Goal: Task Accomplishment & Management: Use online tool/utility

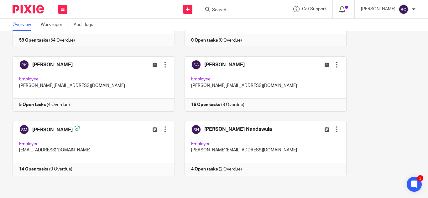
scroll to position [534, 0]
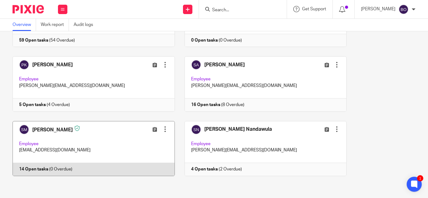
click at [80, 139] on link at bounding box center [89, 148] width 172 height 55
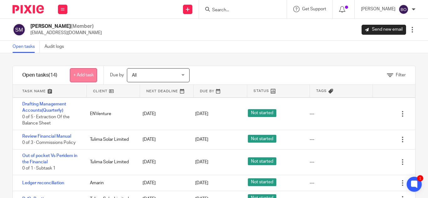
click at [83, 79] on link "+ Add task" at bounding box center [83, 75] width 27 height 14
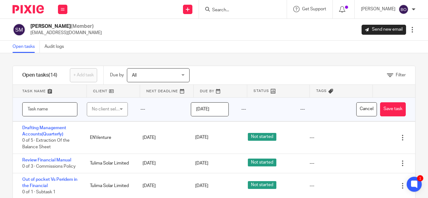
paste input "dd to NSSF scheduled payment for this month"
type input "dd to NSSF scheduled payment for this month"
click at [107, 111] on div "No client selected" at bounding box center [106, 109] width 28 height 13
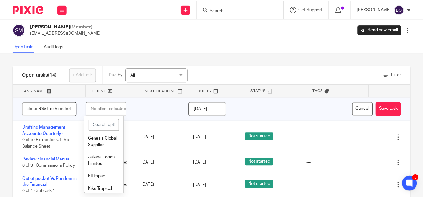
scroll to position [174, 0]
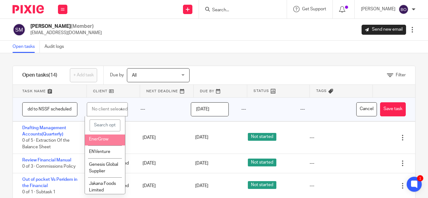
click at [103, 141] on span "EnerGrow" at bounding box center [98, 139] width 19 height 4
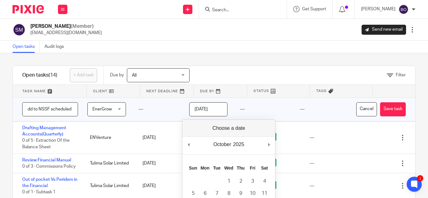
click at [213, 111] on input "2025-10-14" at bounding box center [208, 109] width 38 height 14
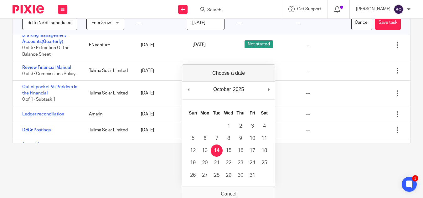
scroll to position [59, 0]
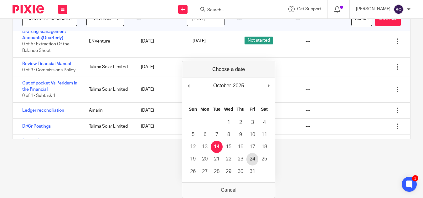
type input "2025-10-24"
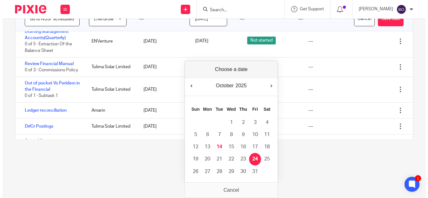
scroll to position [0, 0]
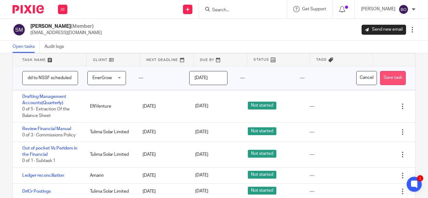
click at [381, 77] on button "Save task" at bounding box center [393, 78] width 26 height 14
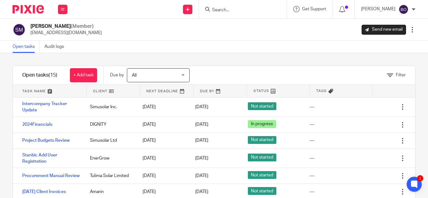
click at [177, 77] on span "All" at bounding box center [155, 75] width 46 height 13
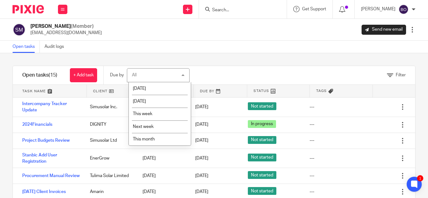
click at [224, 58] on div "Filter tasks Only show tasks matching all of these conditions 1 Client name Is …" at bounding box center [214, 125] width 428 height 145
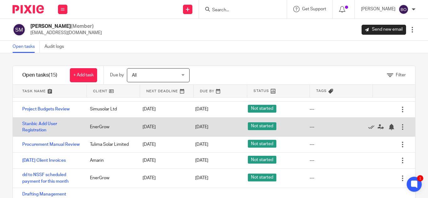
scroll to position [63, 0]
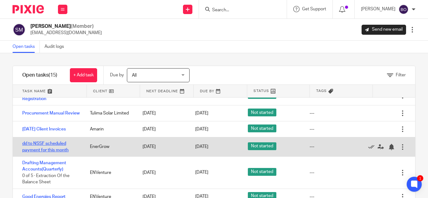
click at [31, 152] on link "dd to NSSF scheduled payment for this month" at bounding box center [45, 146] width 46 height 11
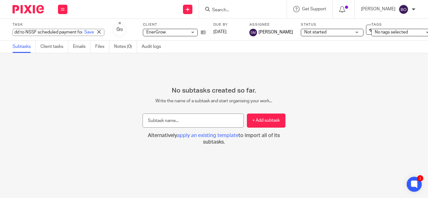
click at [13, 32] on div "dd to NSSF scheduled payment for this month Save dd to NSSF scheduled payment f…" at bounding box center [59, 32] width 92 height 7
click at [13, 32] on input "dd to NSSF scheduled payment for this month" at bounding box center [59, 32] width 92 height 7
type input "Add to NSSF scheduled payment for this month"
click at [84, 33] on link "Save" at bounding box center [89, 32] width 10 height 6
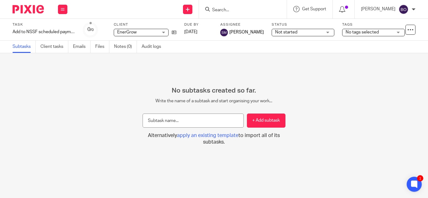
click at [367, 33] on span "No tags selected" at bounding box center [361, 32] width 33 height 4
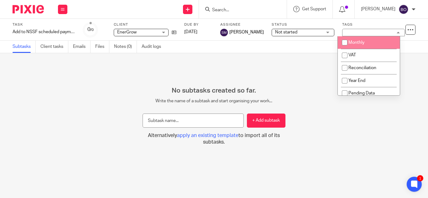
click at [343, 42] on input "checkbox" at bounding box center [344, 43] width 12 height 12
checkbox input "true"
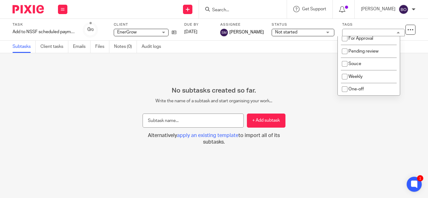
scroll to position [277, 0]
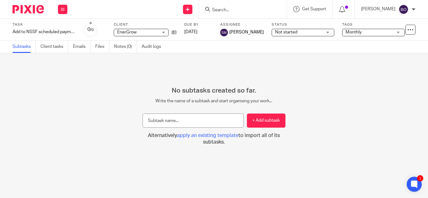
click at [301, 76] on div "No subtasks created so far. Write the name of a subtask and start organising yo…" at bounding box center [214, 125] width 428 height 145
click at [317, 31] on span "Not started" at bounding box center [298, 32] width 47 height 7
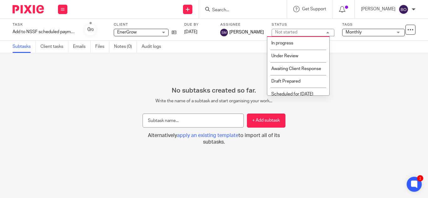
scroll to position [0, 0]
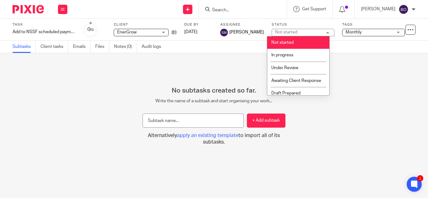
click at [290, 44] on span "Not started" at bounding box center [282, 42] width 22 height 4
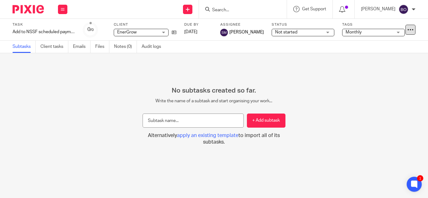
click at [407, 29] on icon at bounding box center [410, 30] width 6 height 6
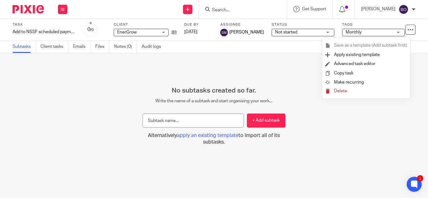
click at [188, 77] on div "No subtasks created so far. Write the name of a subtask and start organising yo…" at bounding box center [214, 125] width 428 height 145
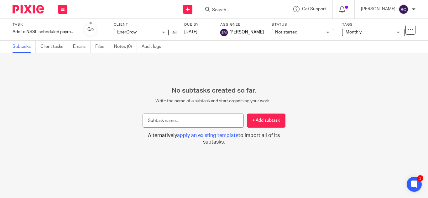
click at [197, 60] on div "No subtasks created so far. Write the name of a subtask and start organising yo…" at bounding box center [214, 125] width 428 height 145
click at [60, 9] on button at bounding box center [62, 9] width 9 height 9
click at [59, 59] on link "Team" at bounding box center [59, 56] width 10 height 4
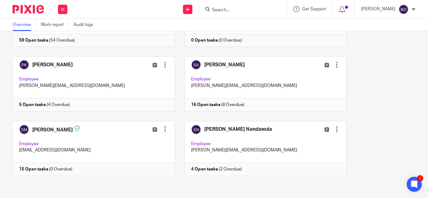
scroll to position [531, 0]
